Goal: Task Accomplishment & Management: Use online tool/utility

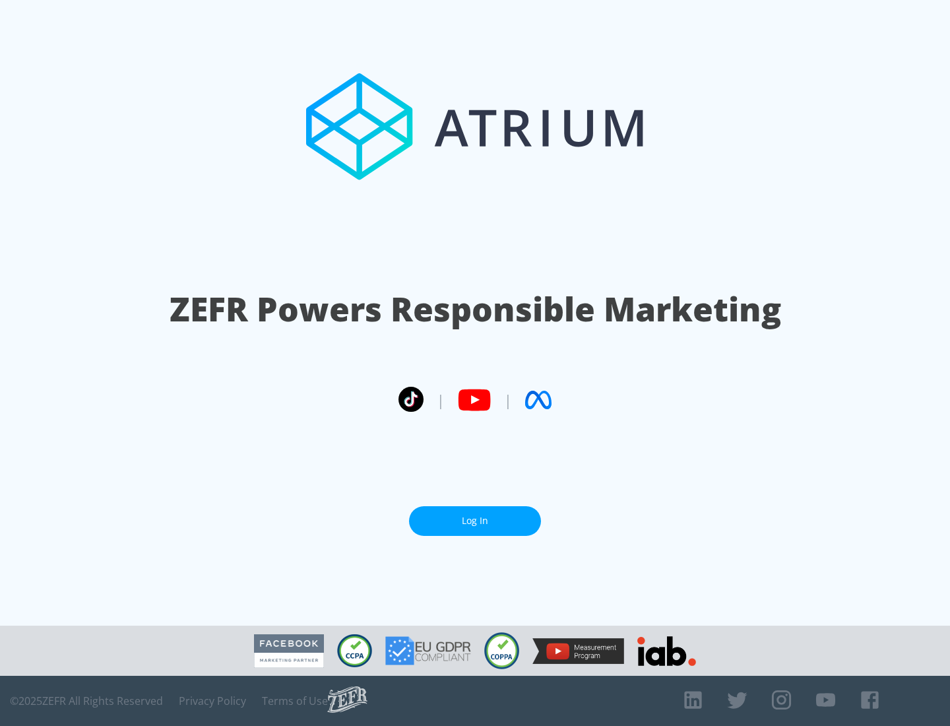
click at [475, 521] on link "Log In" at bounding box center [475, 521] width 132 height 30
